Goal: Book appointment/travel/reservation

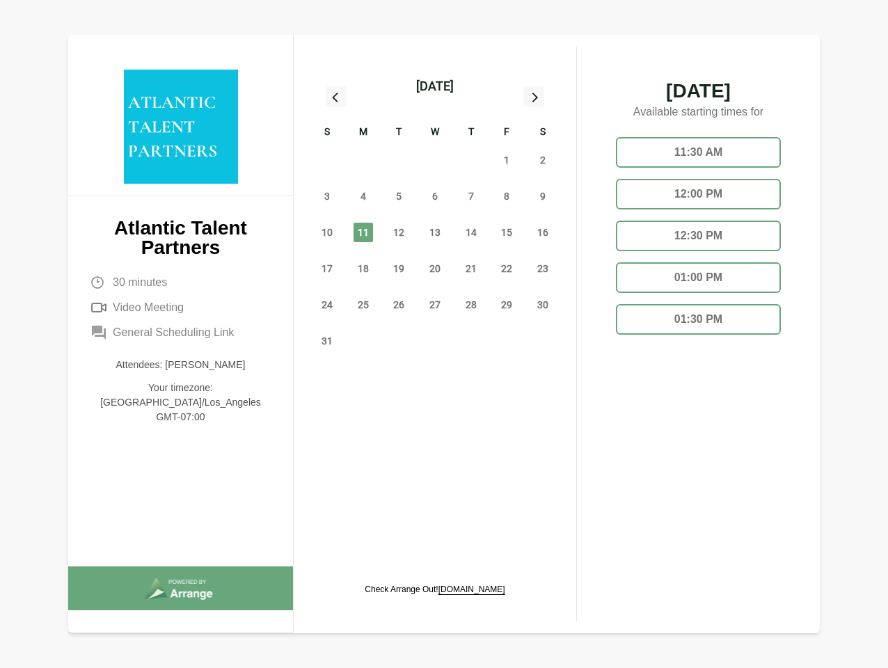
click at [435, 216] on div "13" at bounding box center [435, 232] width 36 height 36
click at [434, 86] on div "[DATE]" at bounding box center [435, 86] width 38 height 19
click at [327, 160] on div "27" at bounding box center [327, 160] width 36 height 36
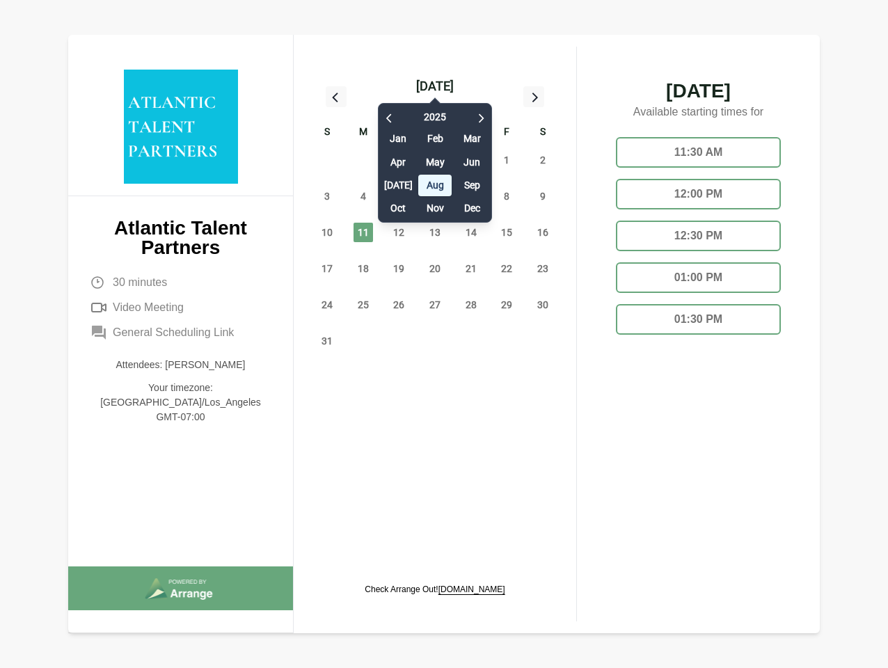
click at [363, 160] on div "28" at bounding box center [363, 160] width 36 height 36
click at [399, 160] on div "[DATE] Feb Mar Apr May Jun [DATE] Aug Sep Oct Nov Dec" at bounding box center [435, 159] width 114 height 127
click at [435, 160] on div "[DATE] Feb Mar Apr May Jun [DATE] Aug Sep Oct Nov Dec" at bounding box center [435, 159] width 114 height 127
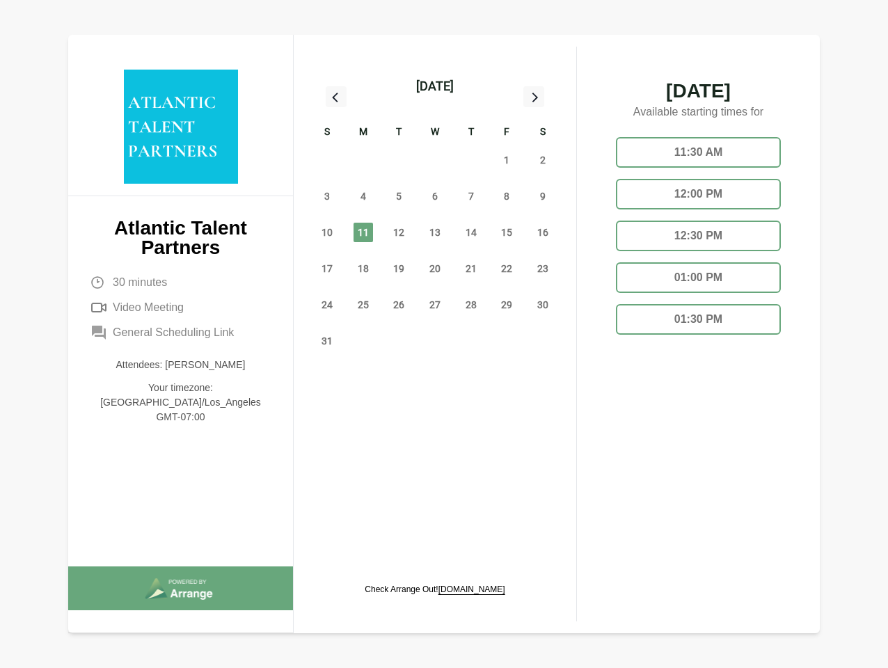
click at [471, 160] on div "31" at bounding box center [471, 160] width 36 height 36
click at [506, 160] on span "1" at bounding box center [506, 159] width 19 height 19
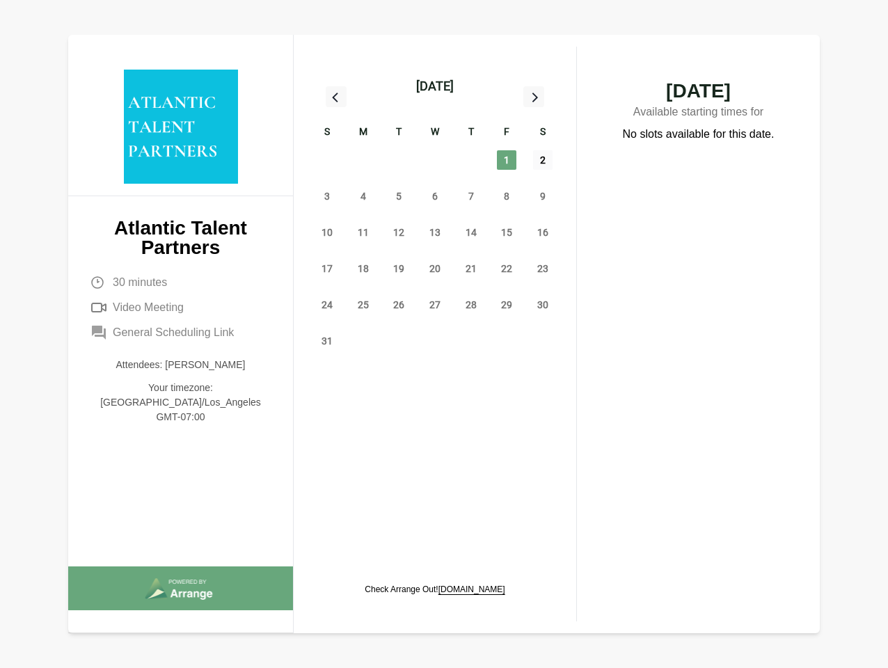
click at [543, 160] on span "2" at bounding box center [542, 159] width 19 height 19
click at [327, 196] on span "3" at bounding box center [326, 195] width 19 height 19
